Goal: Task Accomplishment & Management: Use online tool/utility

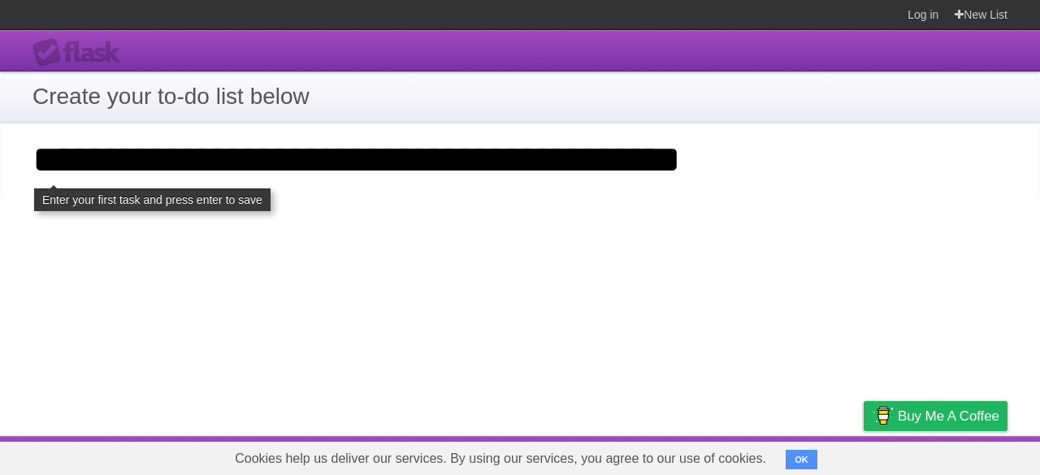
type input "**********"
click input "**********" at bounding box center [0, 0] width 0 height 0
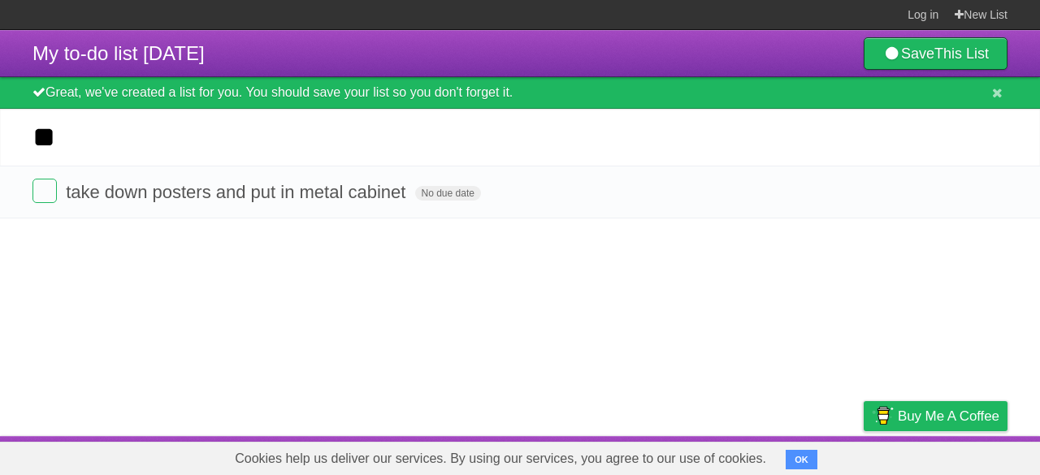
type input "*"
